Goal: Task Accomplishment & Management: Manage account settings

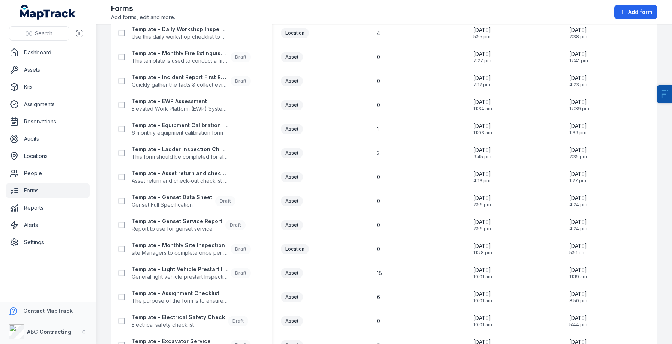
scroll to position [501, 0]
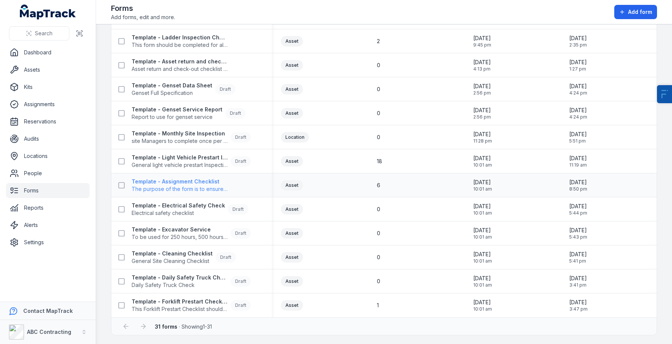
click at [164, 182] on strong "Template - Assignment Checklist" at bounding box center [180, 181] width 96 height 7
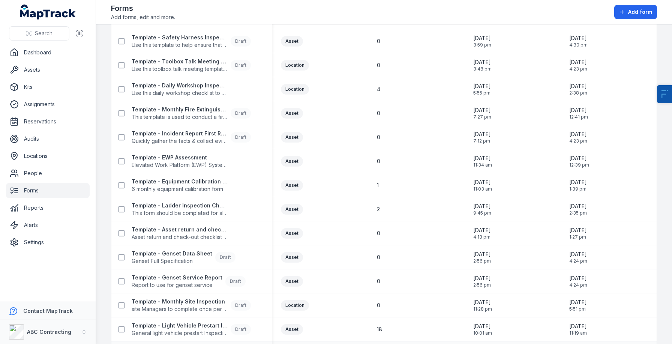
scroll to position [316, 0]
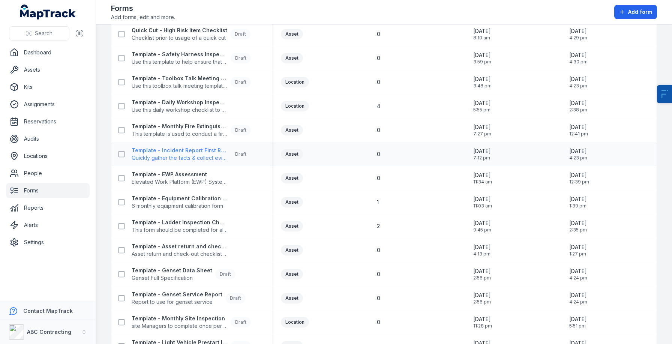
click at [180, 158] on span "Quickly gather the facts & collect evidence about an incident, accident or inju…" at bounding box center [180, 157] width 96 height 7
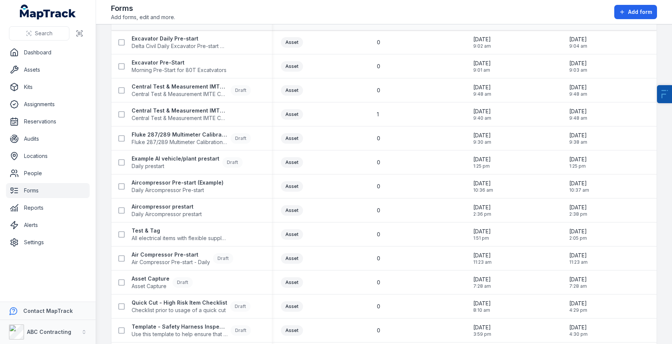
scroll to position [0, 0]
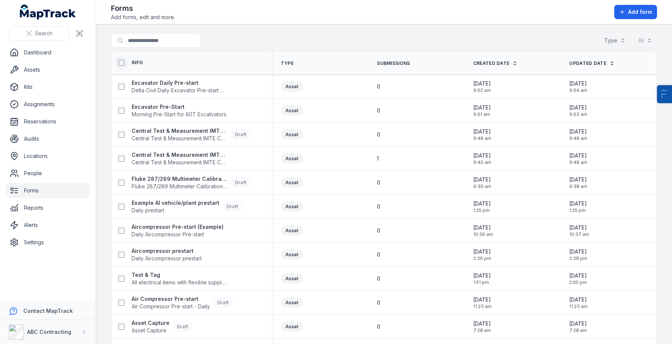
click at [124, 64] on icon at bounding box center [121, 62] width 7 height 7
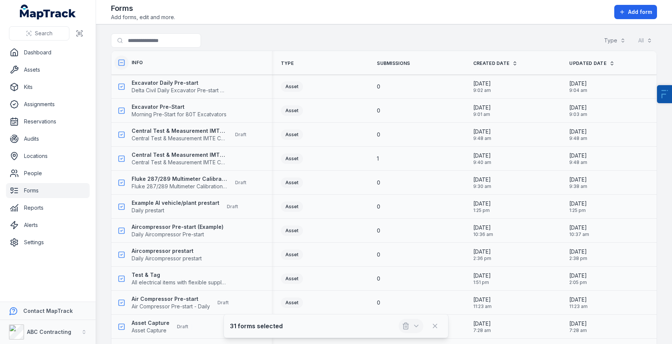
click at [407, 322] on icon "button" at bounding box center [405, 325] width 7 height 7
click at [121, 58] on button at bounding box center [121, 62] width 14 height 14
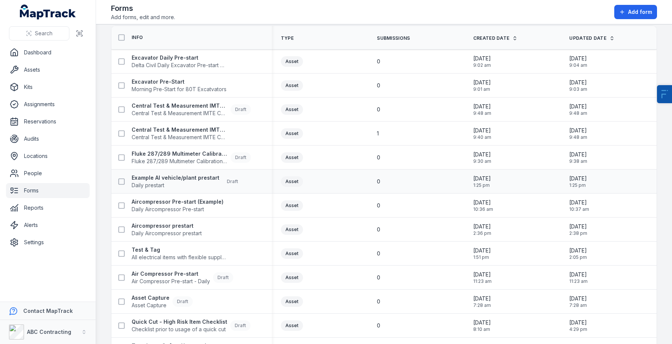
scroll to position [33, 0]
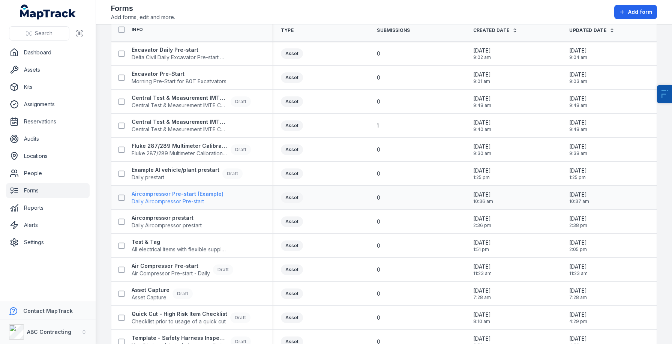
click at [154, 195] on strong "Aircompressor Pre-start (Example)" at bounding box center [178, 193] width 92 height 7
click at [152, 218] on strong "Aircompressor prestart" at bounding box center [167, 217] width 70 height 7
click at [148, 242] on strong "Test & Tag" at bounding box center [180, 241] width 96 height 7
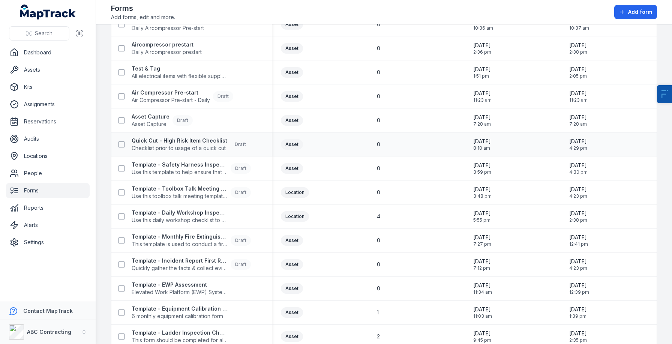
scroll to position [207, 0]
click at [178, 220] on span "Use this daily workshop checklist to maintain safety standard in the work zones…" at bounding box center [180, 219] width 96 height 7
click at [172, 285] on strong "Template - EWP Assessment" at bounding box center [180, 283] width 96 height 7
click at [175, 313] on span "6 monthly equipment calibration form" at bounding box center [180, 314] width 96 height 7
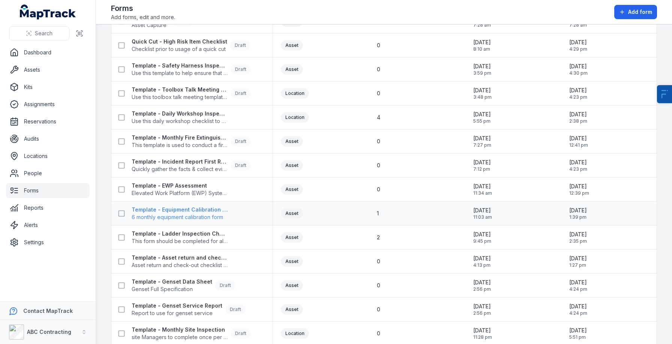
scroll to position [313, 0]
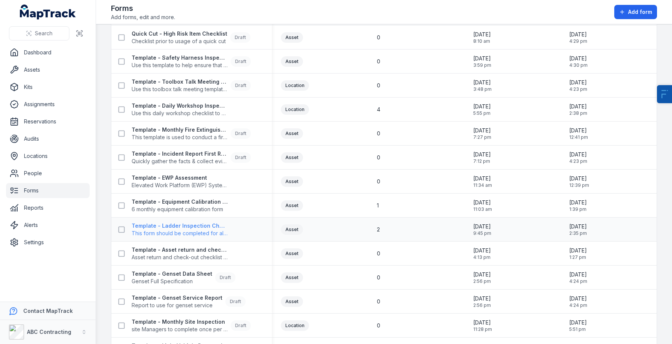
click at [199, 231] on span "This form should be completed for all ladders." at bounding box center [180, 232] width 96 height 7
click at [194, 247] on strong "Template - Asset return and check-out checklist" at bounding box center [180, 249] width 96 height 7
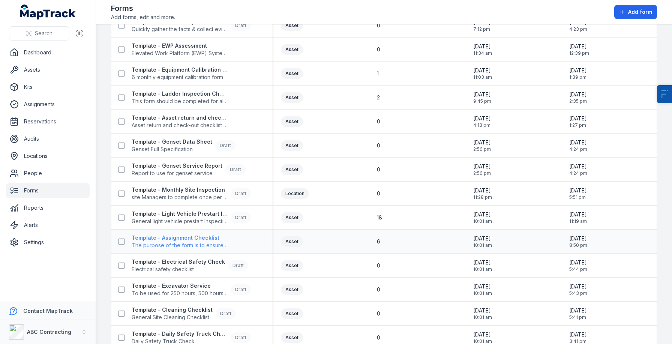
click at [197, 234] on strong "Template - Assignment Checklist" at bounding box center [180, 237] width 96 height 7
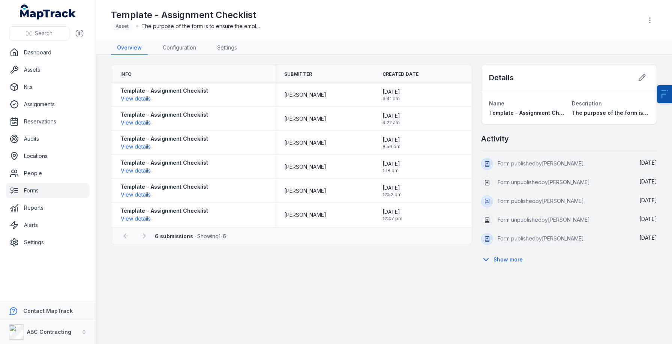
click at [232, 10] on h1 "Template - Assignment Checklist" at bounding box center [186, 15] width 150 height 12
click at [305, 27] on div "Template - Assignment Checklist Asset The purpose of the form is to ensure the …" at bounding box center [374, 20] width 526 height 22
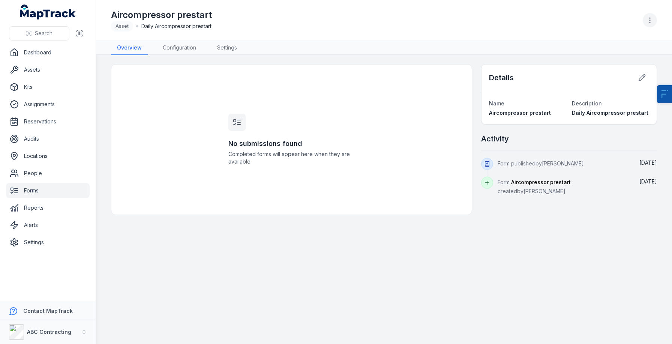
click at [648, 27] on button "button" at bounding box center [649, 20] width 14 height 14
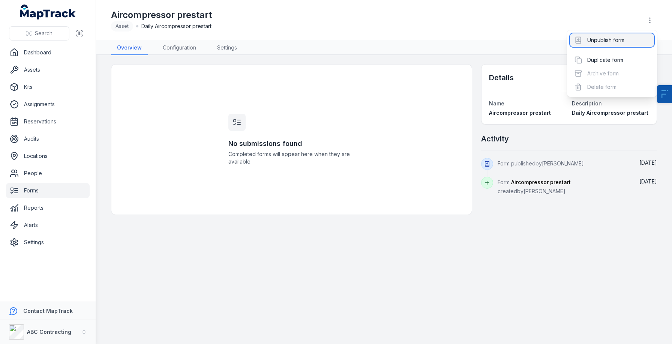
click at [602, 38] on div "Unpublish form" at bounding box center [612, 39] width 84 height 13
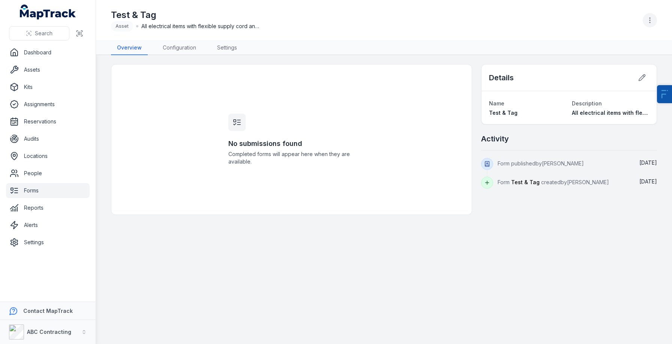
click at [653, 24] on icon "button" at bounding box center [649, 19] width 7 height 7
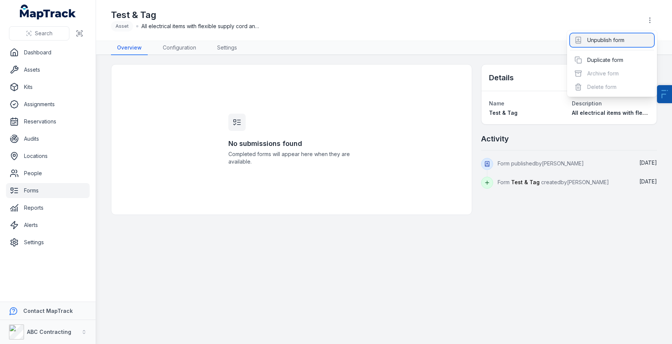
click at [605, 41] on div "Unpublish form" at bounding box center [612, 39] width 84 height 13
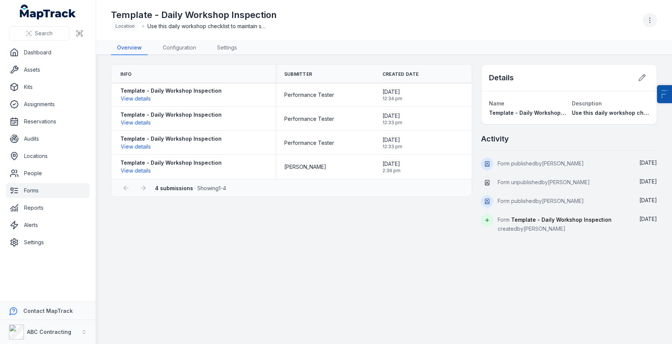
click at [646, 19] on icon "button" at bounding box center [649, 19] width 7 height 7
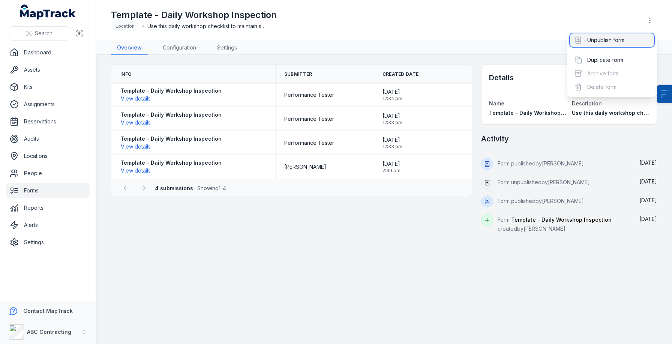
click at [613, 38] on div "Unpublish form" at bounding box center [612, 39] width 84 height 13
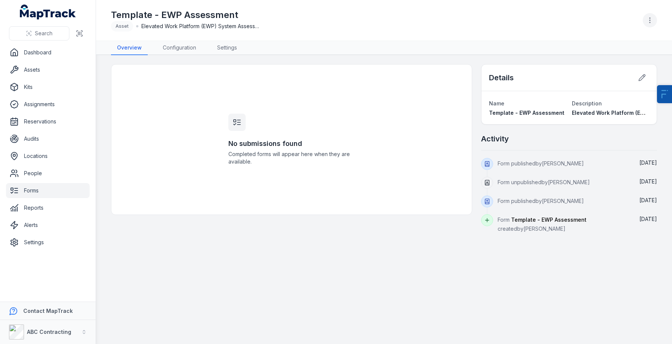
click at [650, 24] on button "button" at bounding box center [649, 20] width 14 height 14
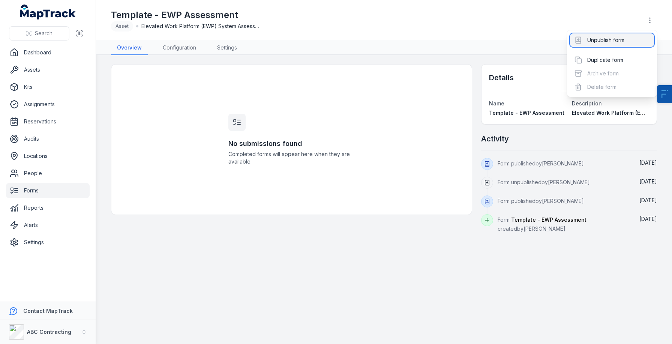
click at [608, 43] on div "Unpublish form" at bounding box center [612, 39] width 84 height 13
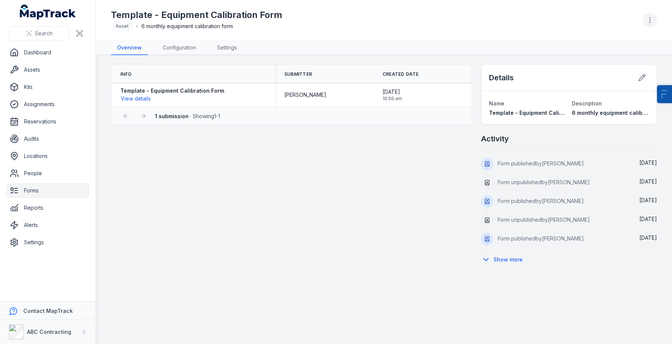
click at [654, 22] on button "button" at bounding box center [649, 20] width 14 height 14
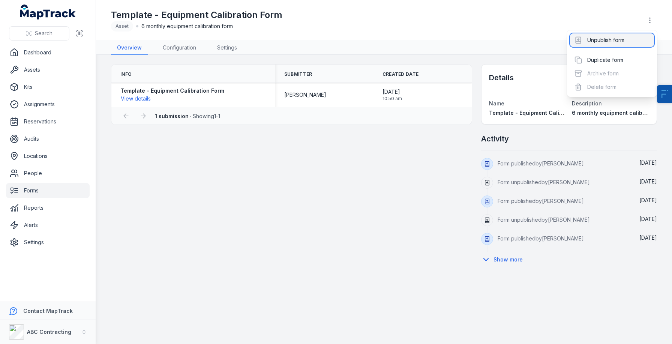
click at [625, 37] on div "Unpublish form" at bounding box center [612, 39] width 84 height 13
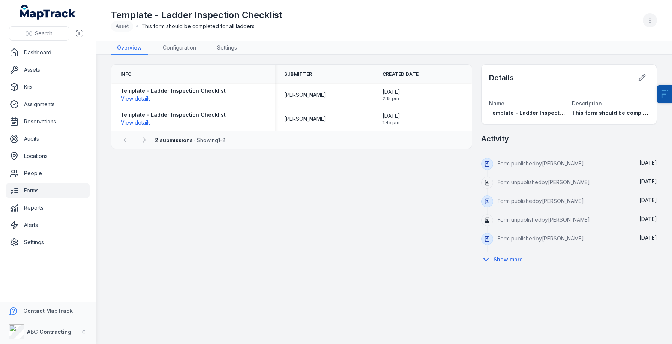
click at [647, 22] on icon "button" at bounding box center [649, 19] width 7 height 7
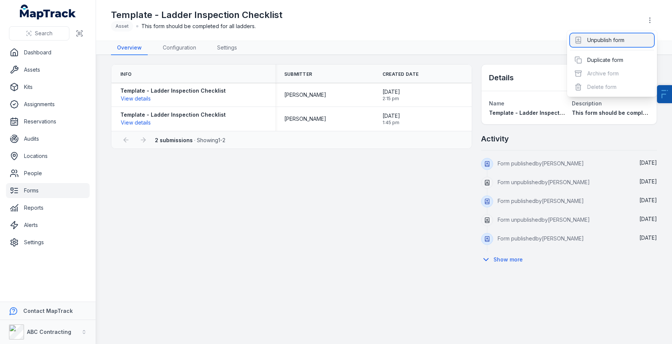
click at [604, 43] on div "Unpublish form" at bounding box center [612, 39] width 84 height 13
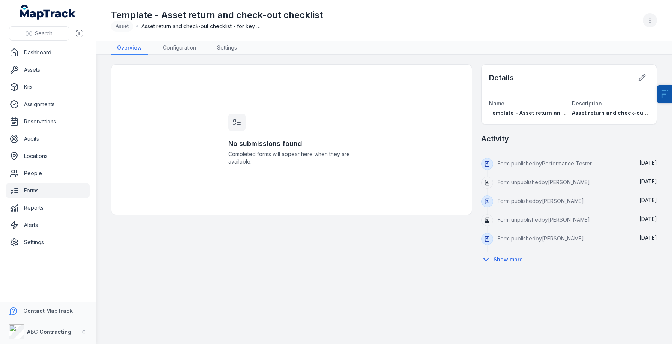
click at [653, 19] on icon "button" at bounding box center [649, 19] width 7 height 7
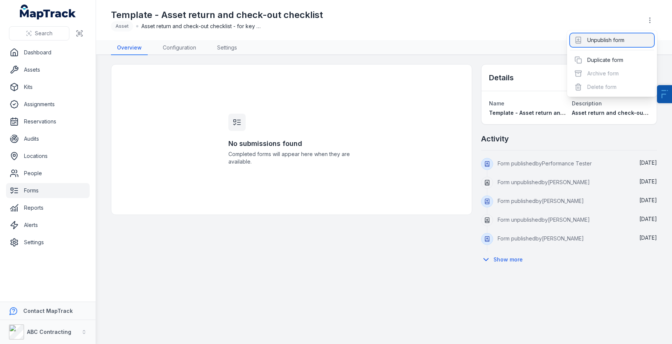
click at [625, 39] on div "Unpublish form" at bounding box center [612, 39] width 84 height 13
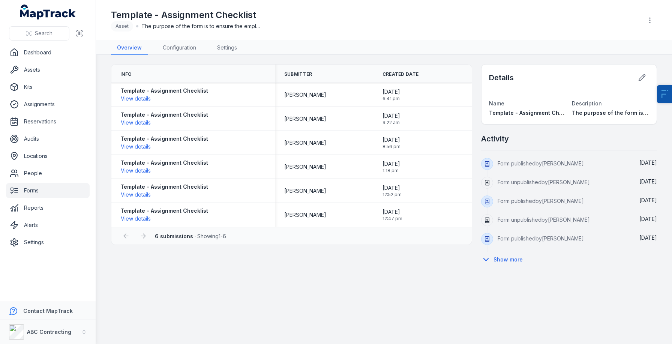
click at [638, 20] on div "Template - Assignment Checklist Asset The purpose of the form is to ensure the …" at bounding box center [384, 20] width 546 height 34
click at [653, 21] on icon "button" at bounding box center [649, 19] width 7 height 7
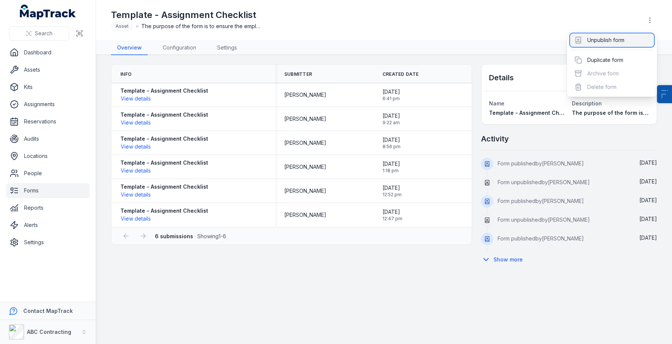
click at [631, 34] on div "Unpublish form" at bounding box center [612, 39] width 84 height 13
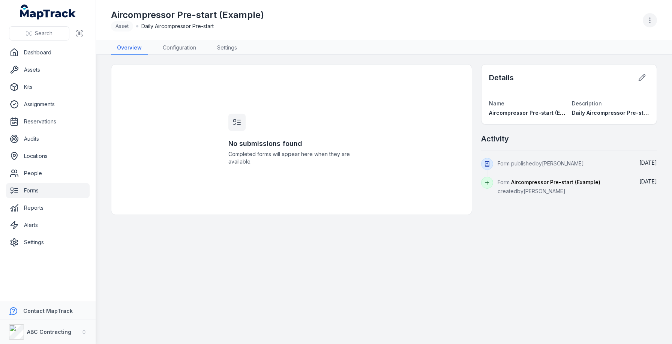
click at [648, 23] on icon "button" at bounding box center [649, 19] width 7 height 7
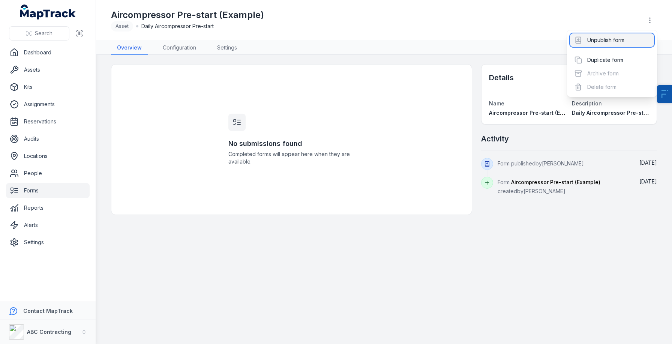
click at [620, 39] on div "Unpublish form" at bounding box center [612, 39] width 84 height 13
